Goal: Information Seeking & Learning: Learn about a topic

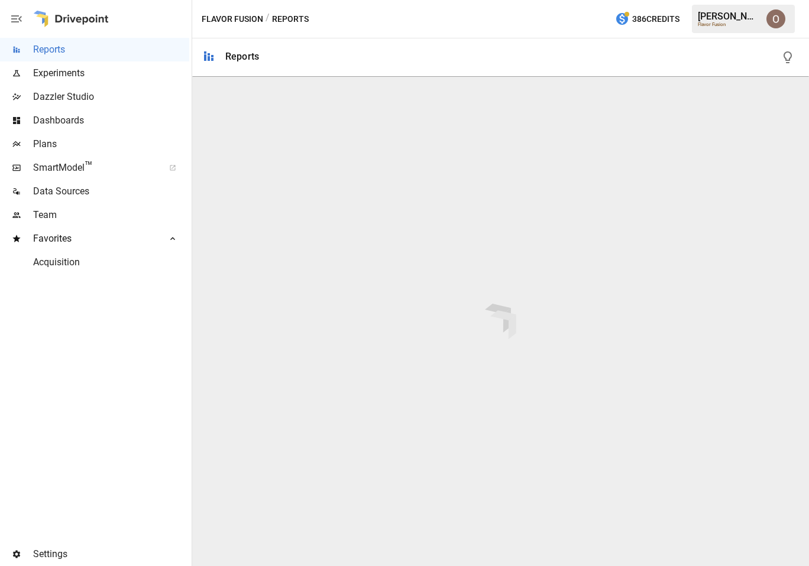
click at [774, 25] on img "Oleksii Flok" at bounding box center [775, 18] width 19 height 19
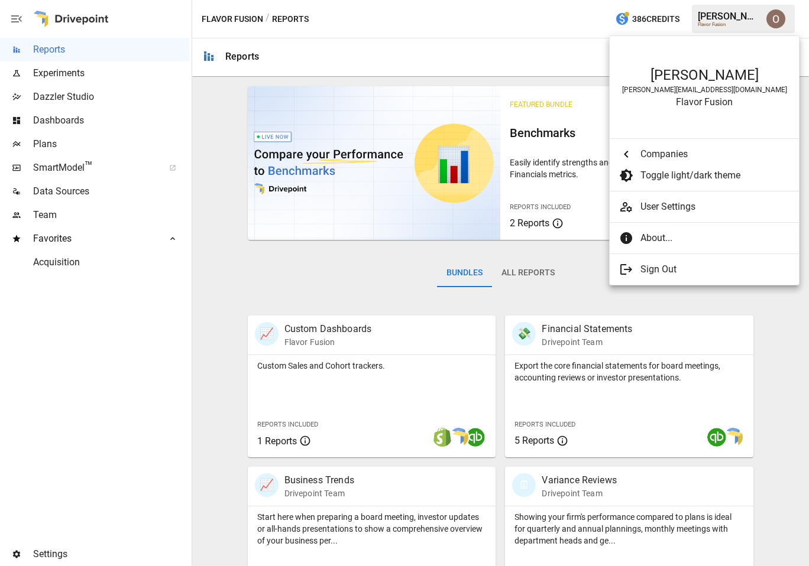
click at [659, 238] on span "About..." at bounding box center [714, 238] width 149 height 14
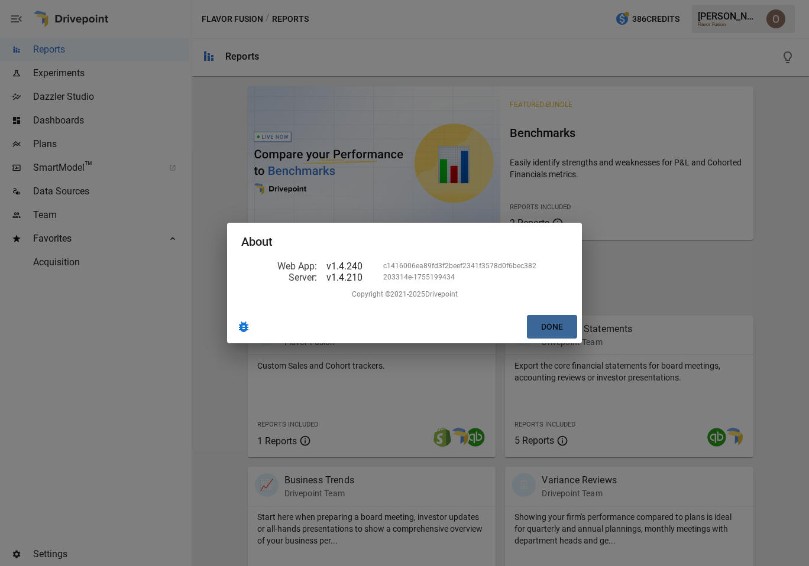
click at [557, 332] on button "Done" at bounding box center [552, 327] width 50 height 24
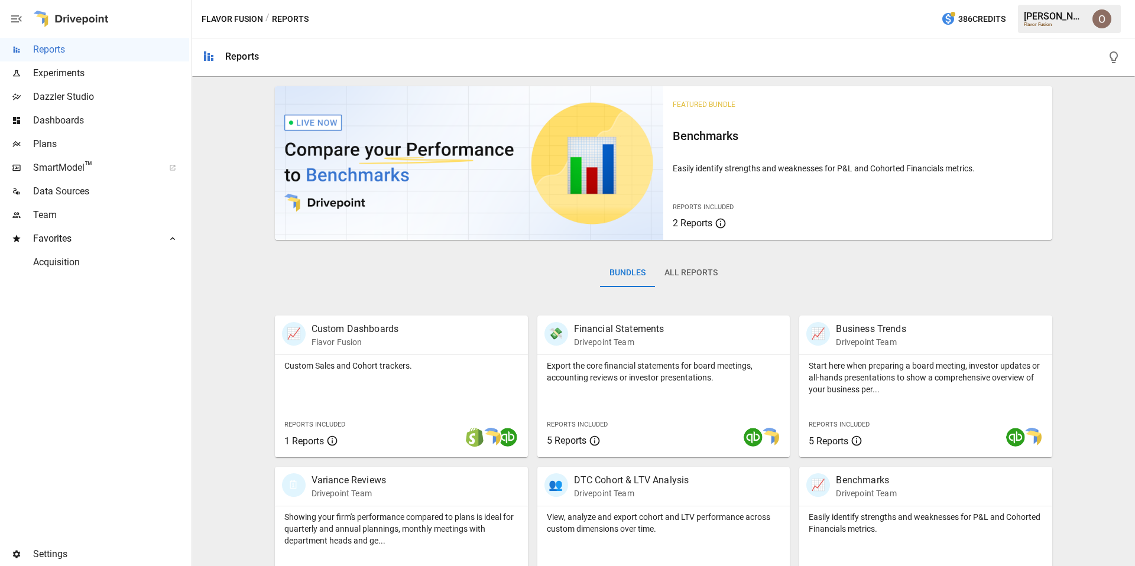
click at [694, 278] on button "All Reports" at bounding box center [691, 273] width 72 height 28
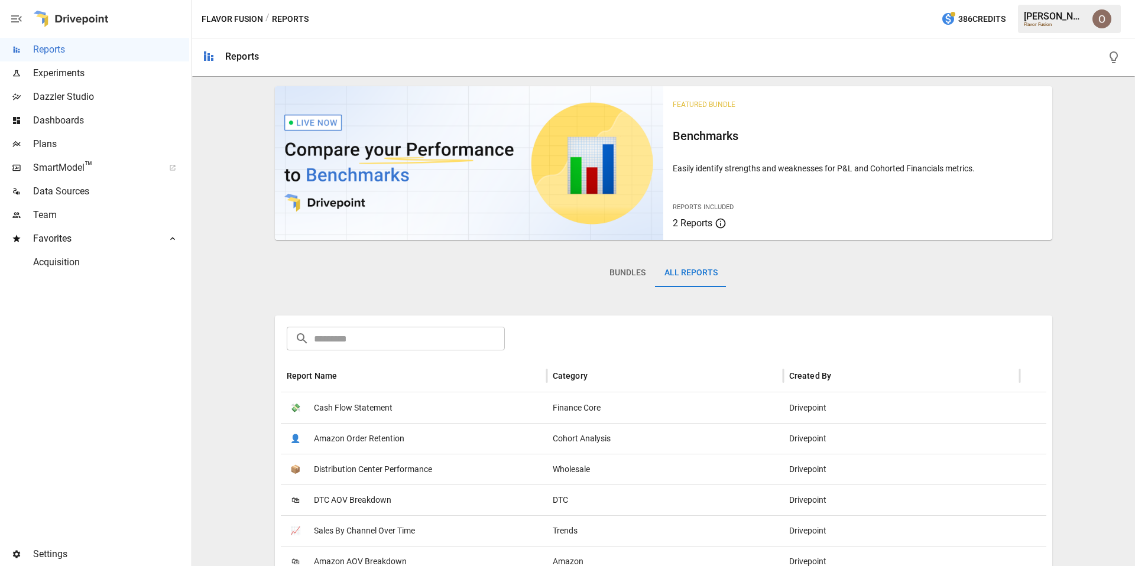
click at [341, 336] on input "text" at bounding box center [410, 339] width 192 height 24
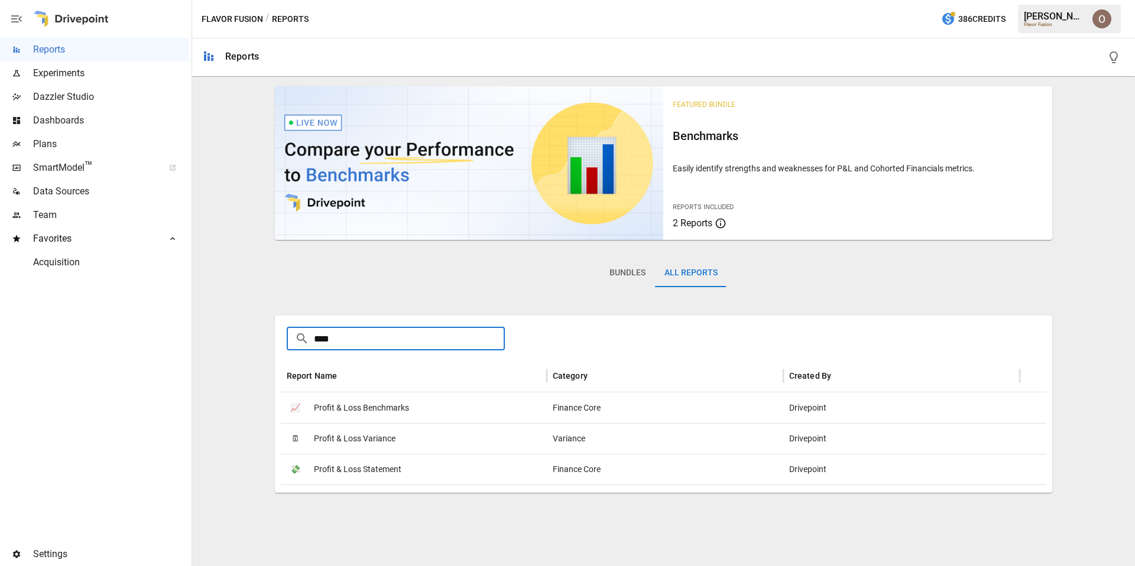
type input "****"
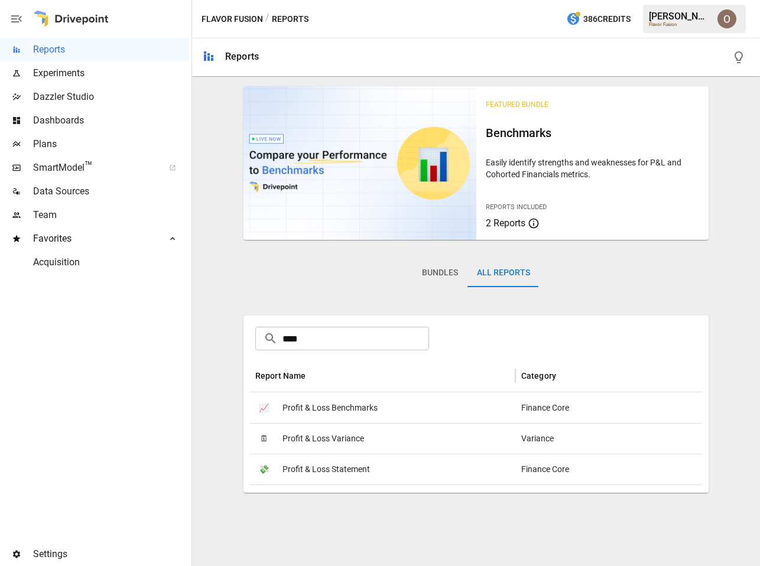
click at [323, 469] on span "Profit & Loss Statement" at bounding box center [327, 470] width 88 height 30
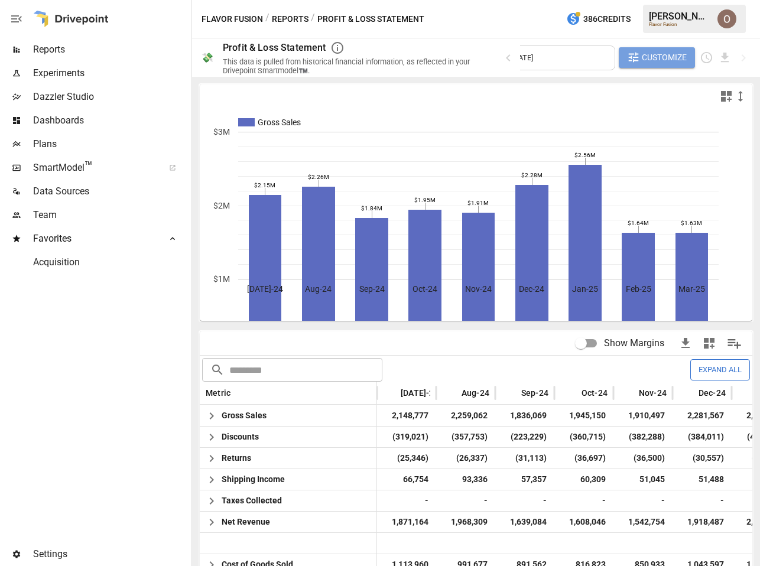
click at [669, 59] on span "Customize" at bounding box center [664, 57] width 45 height 15
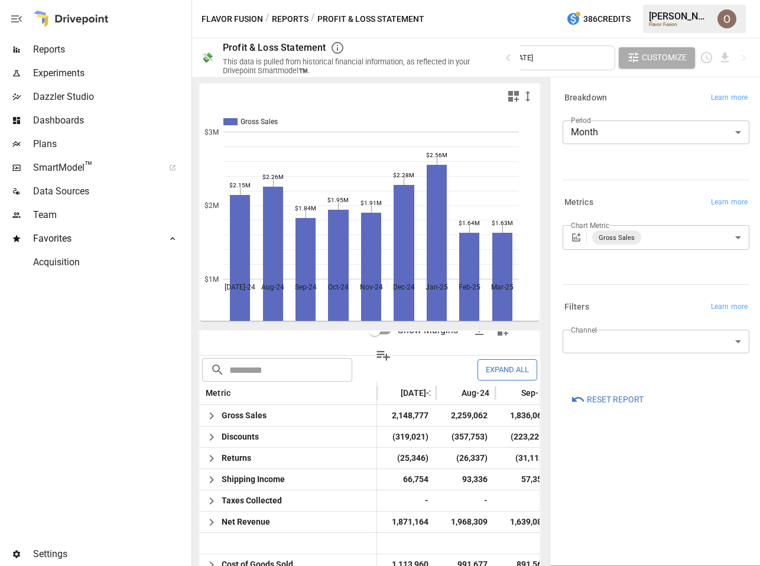
click at [656, 60] on span "Customize" at bounding box center [664, 57] width 45 height 15
